Goal: Transaction & Acquisition: Purchase product/service

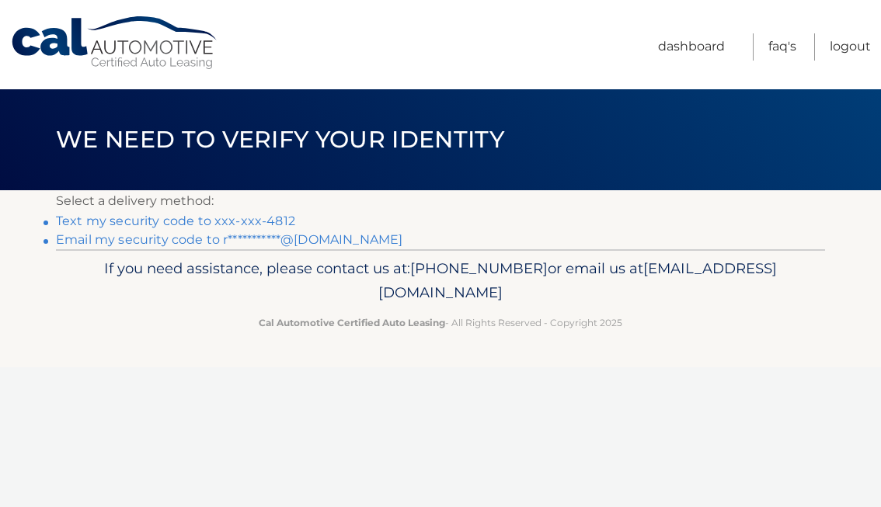
click at [270, 223] on link "Text my security code to xxx-xxx-4812" at bounding box center [175, 221] width 239 height 15
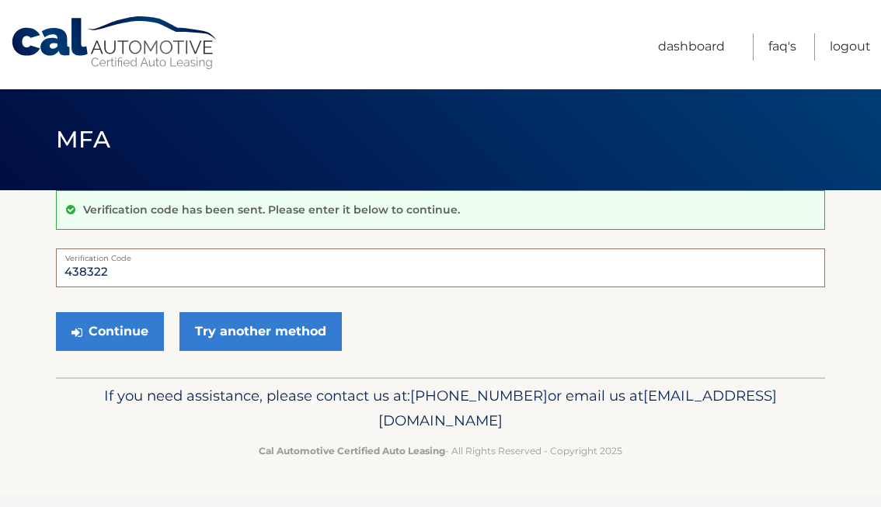
type input "438322"
click at [110, 331] on button "Continue" at bounding box center [110, 331] width 108 height 39
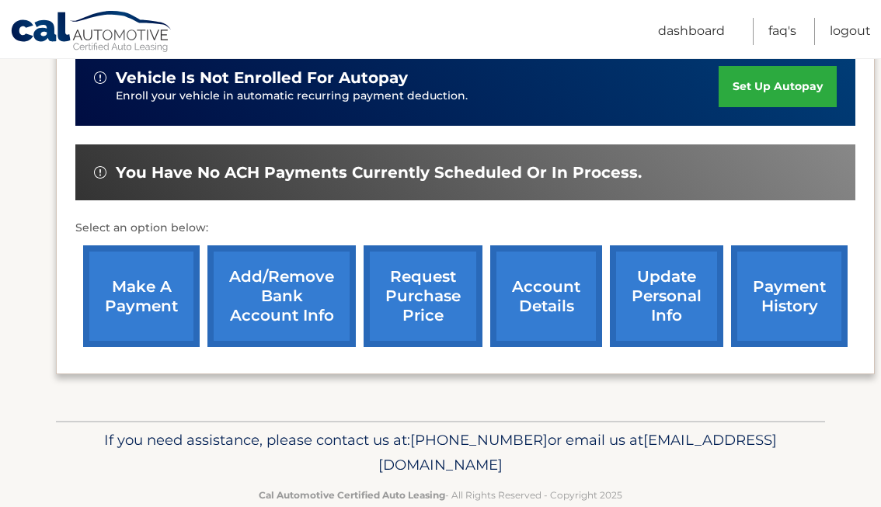
scroll to position [412, 0]
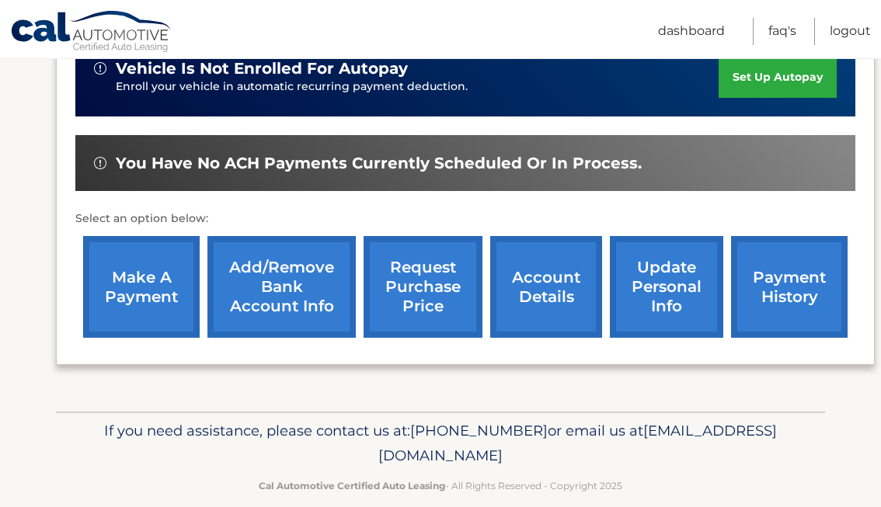
click at [139, 303] on link "make a payment" at bounding box center [141, 287] width 117 height 102
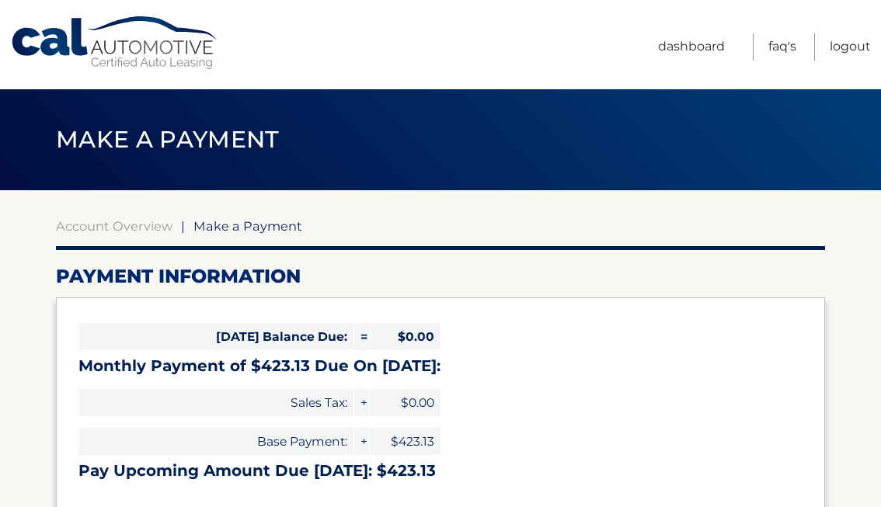
select select "OTJmZjUxZWQtOWIxZC00MTcxLWFiMTEtYWVlYTE4NzZjOWU2"
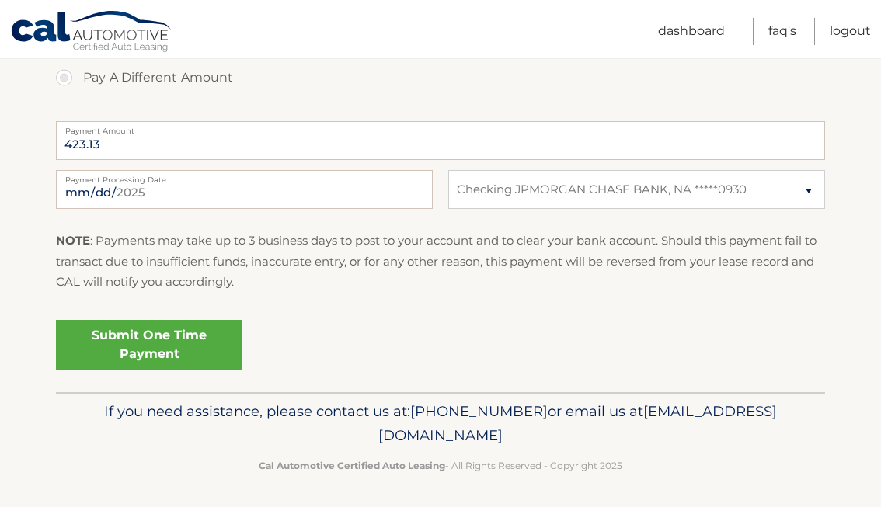
scroll to position [599, 0]
click at [152, 352] on link "Submit One Time Payment" at bounding box center [149, 346] width 187 height 50
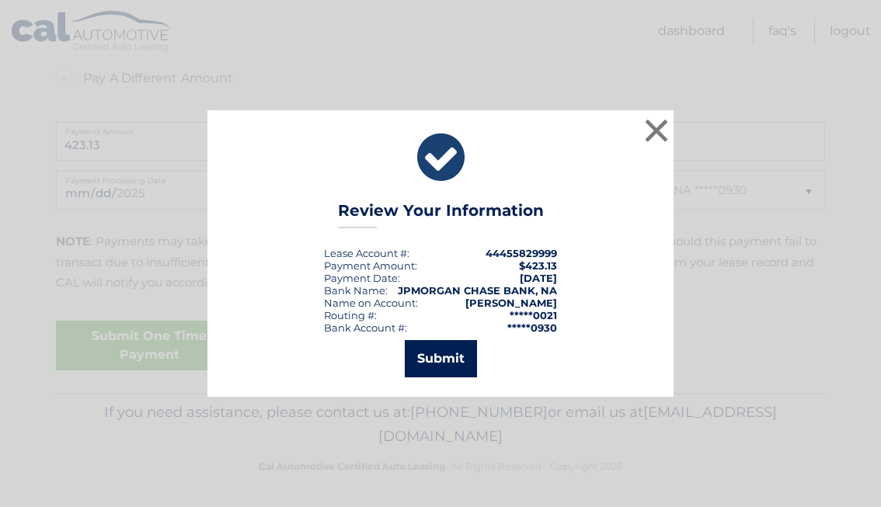
click at [431, 368] on button "Submit" at bounding box center [441, 358] width 72 height 37
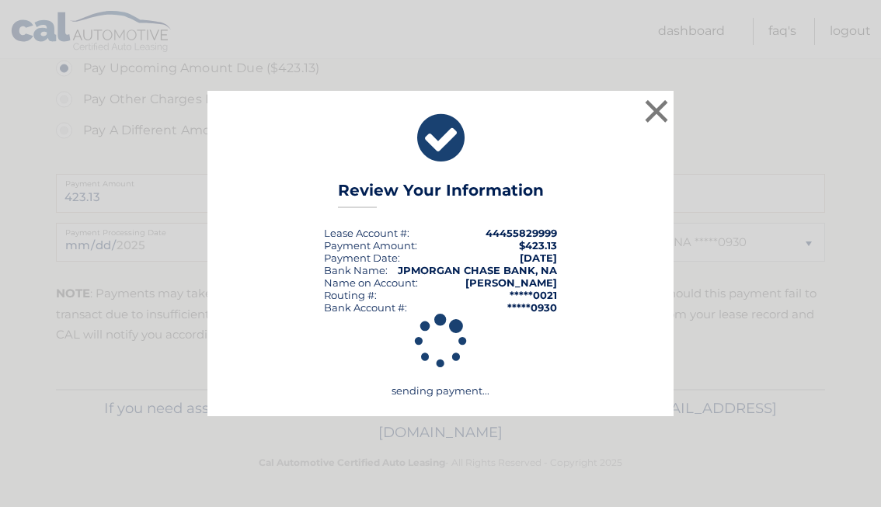
scroll to position [543, 0]
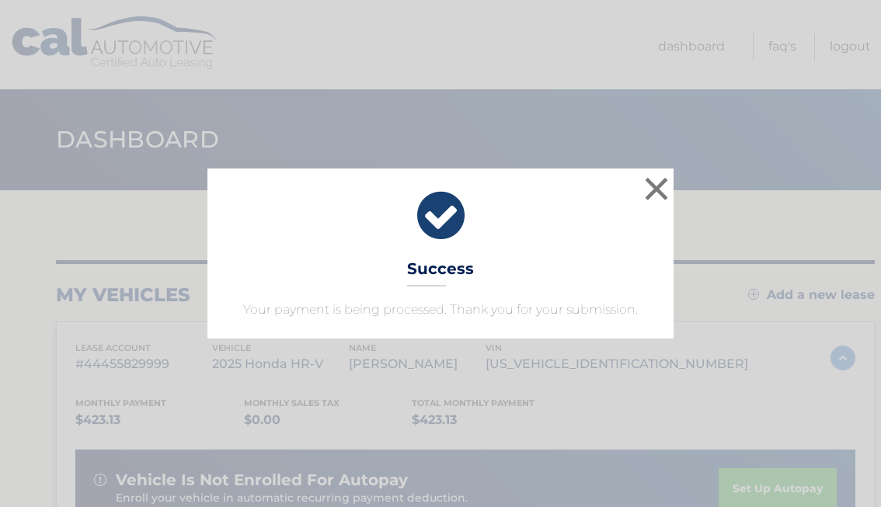
drag, startPoint x: 661, startPoint y: 185, endPoint x: 653, endPoint y: 187, distance: 8.9
click at [659, 185] on button "×" at bounding box center [656, 188] width 31 height 31
